Goal: Transaction & Acquisition: Purchase product/service

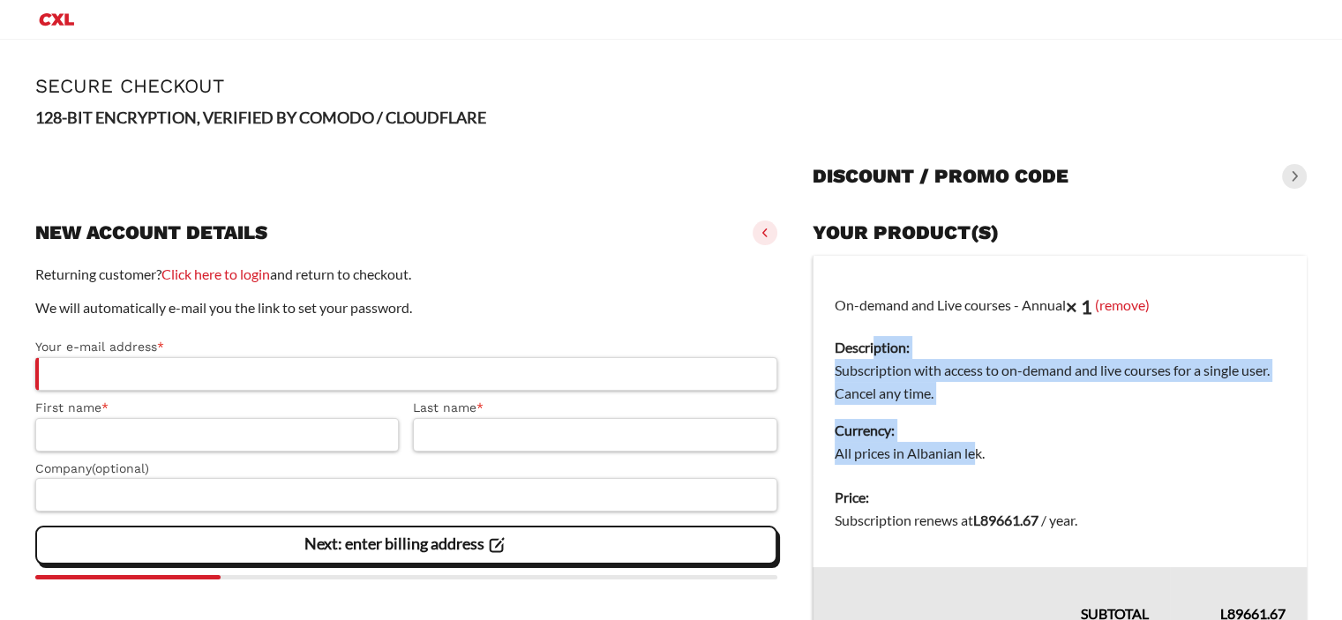
drag, startPoint x: 976, startPoint y: 444, endPoint x: 864, endPoint y: 335, distance: 155.9
click at [871, 345] on td "On-demand and Live courses - Annual × 1 (remove) Description: Subscription with…" at bounding box center [1059, 366] width 494 height 221
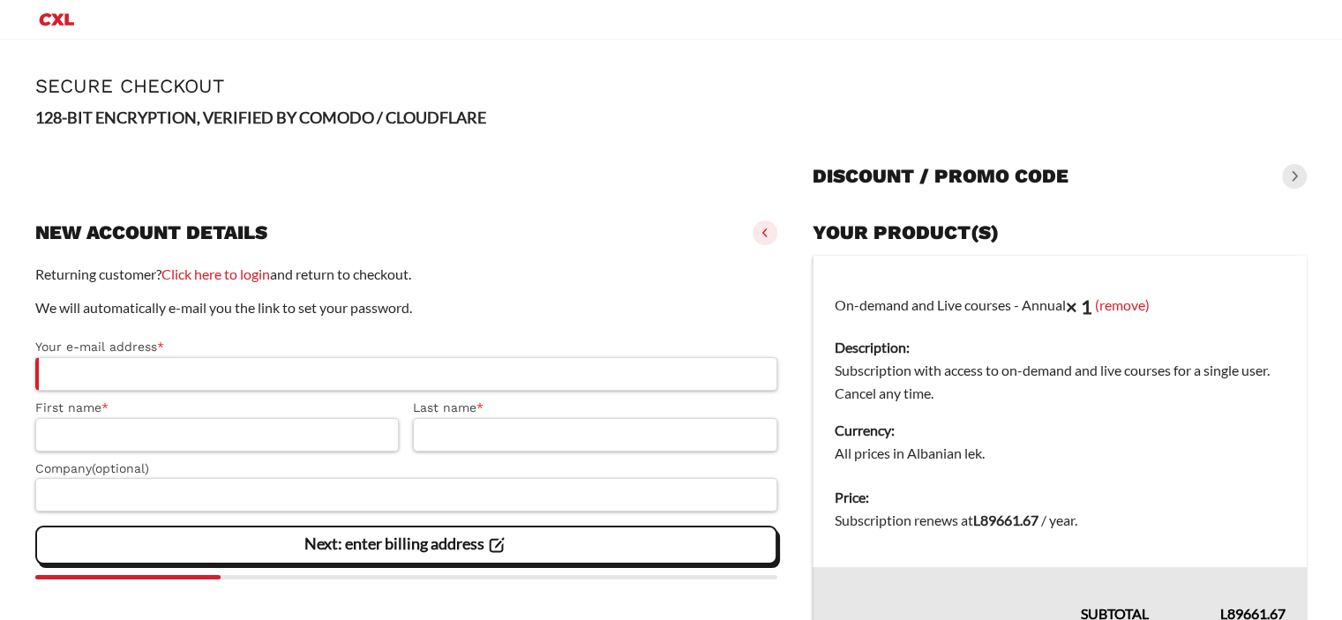
click at [862, 328] on td "On-demand and Live courses - Annual × 1 (remove) Description: Subscription with…" at bounding box center [1059, 366] width 494 height 221
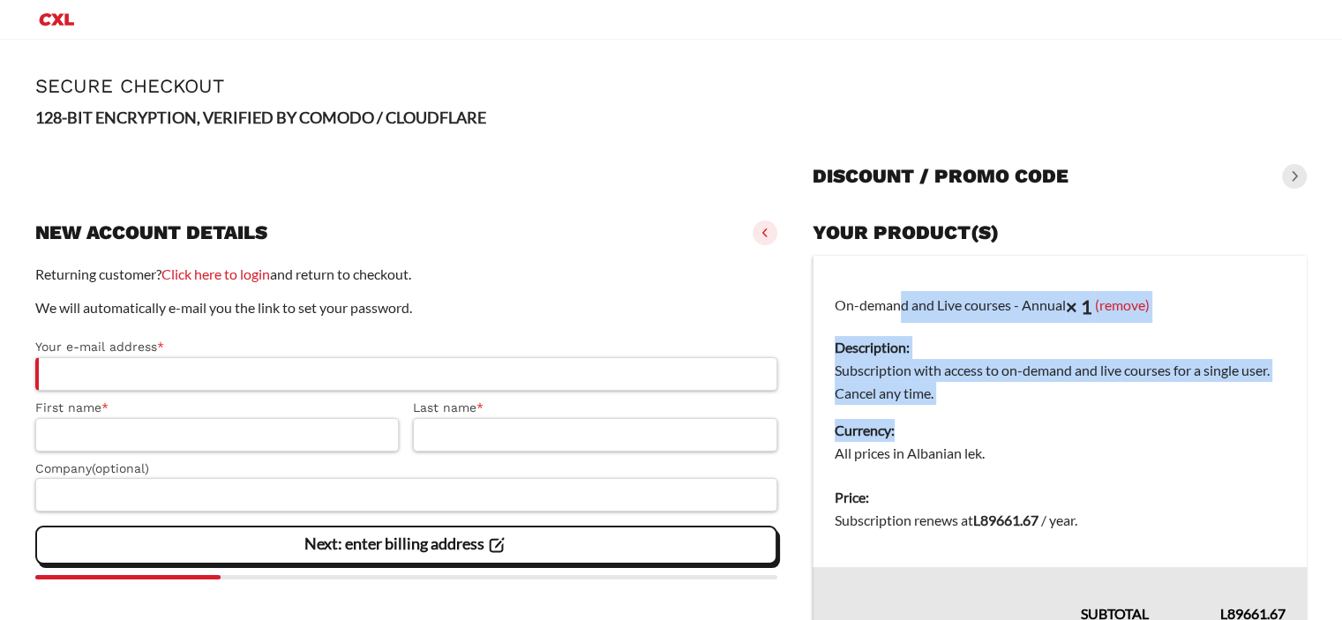
drag, startPoint x: 847, startPoint y: 308, endPoint x: 939, endPoint y: 423, distance: 147.4
click at [939, 421] on td "On-demand and Live courses - Annual × 1 (remove) Description: Subscription with…" at bounding box center [1059, 366] width 494 height 221
click at [939, 423] on dt "Currency:" at bounding box center [1059, 430] width 451 height 23
drag, startPoint x: 939, startPoint y: 423, endPoint x: 841, endPoint y: 314, distance: 146.1
click at [841, 314] on td "On-demand and Live courses - Annual × 1 (remove) Description: Subscription with…" at bounding box center [1059, 366] width 494 height 221
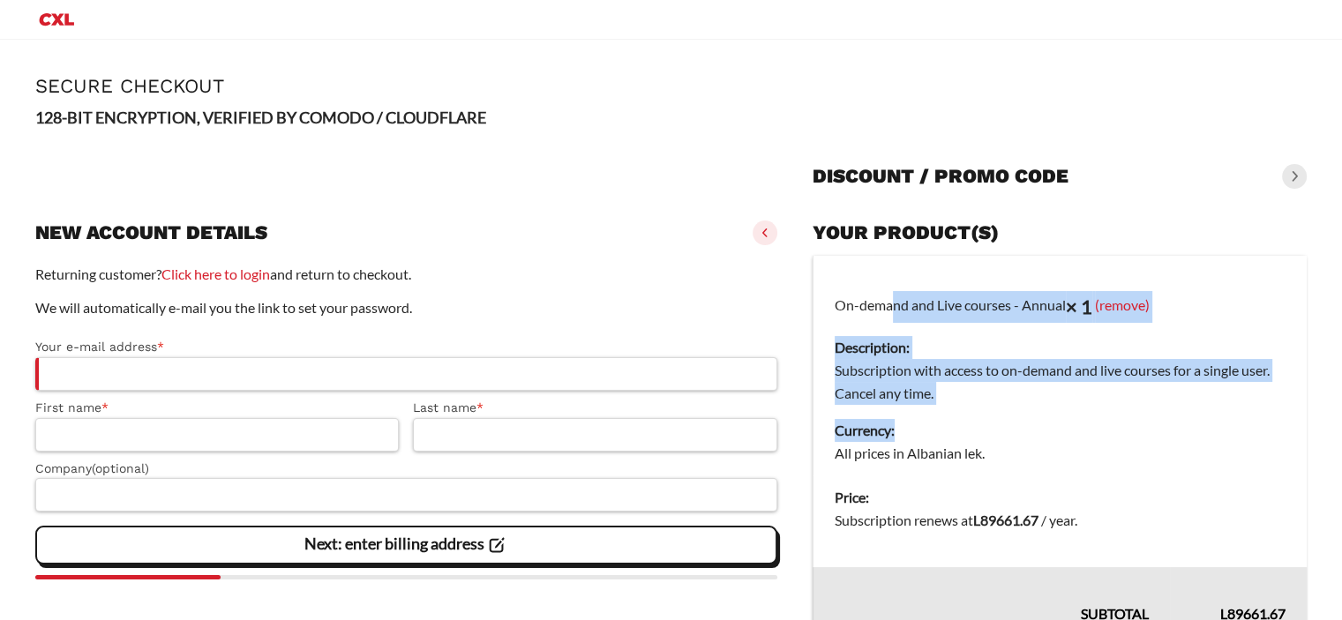
click at [841, 313] on td "On-demand and Live courses - Annual × 1 (remove) Description: Subscription with…" at bounding box center [1059, 366] width 494 height 221
